Goal: Go to known website: Access a specific website the user already knows

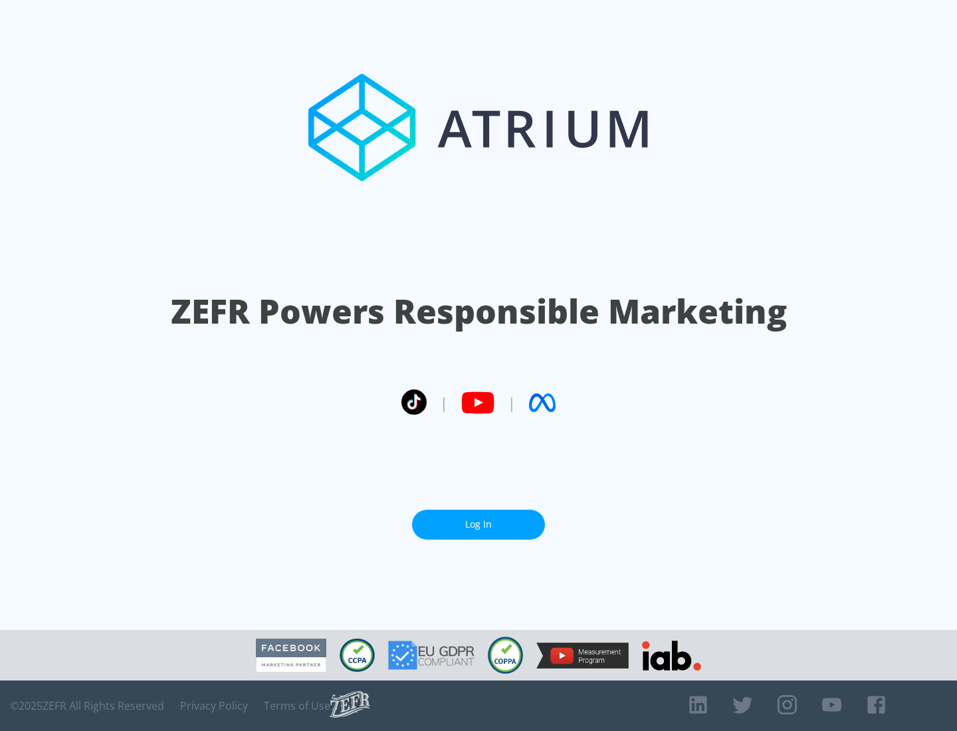
click at [479, 519] on link "Log In" at bounding box center [478, 525] width 133 height 30
